Goal: Download file/media

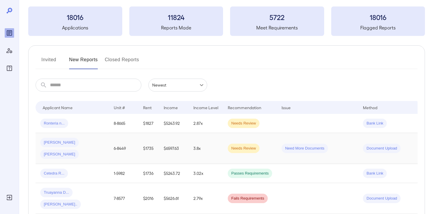
scroll to position [30, 0]
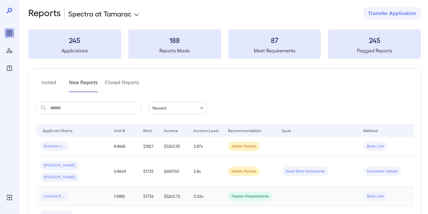
scroll to position [9, 0]
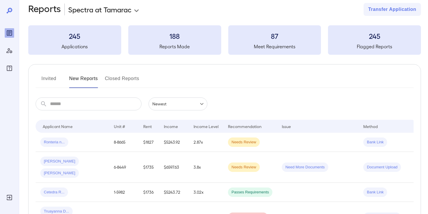
click at [68, 142] on div "Ronteria n..." at bounding box center [72, 141] width 64 height 9
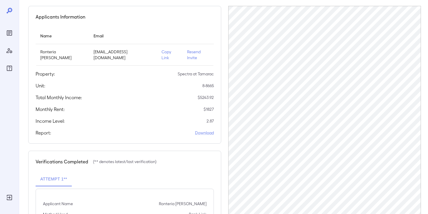
scroll to position [53, 0]
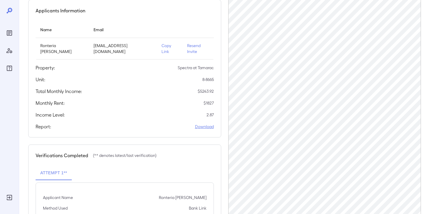
click at [207, 124] on link "Download" at bounding box center [204, 127] width 19 height 6
